Goal: Check status: Check status

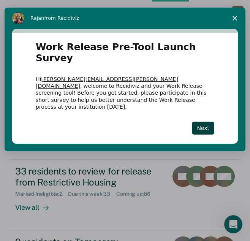
click at [237, 13] on span "Close survey" at bounding box center [234, 18] width 21 height 21
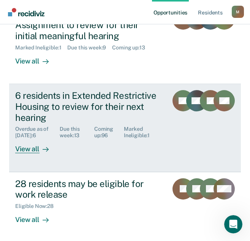
scroll to position [266, 0]
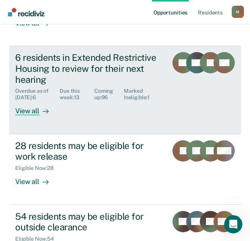
click at [81, 71] on div "6 residents in Extended Restrictive Housing to review for their next hearing" at bounding box center [88, 68] width 147 height 33
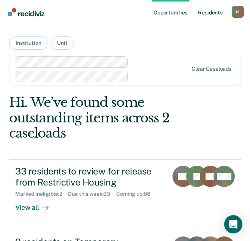
click at [212, 15] on link "Resident s" at bounding box center [210, 12] width 28 height 24
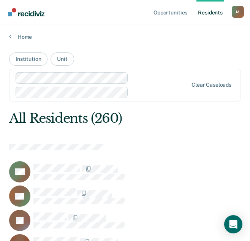
scroll to position [363, 0]
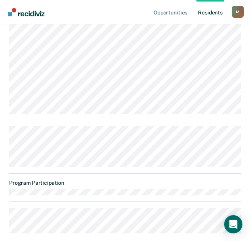
scroll to position [469, 0]
